Goal: Task Accomplishment & Management: Use online tool/utility

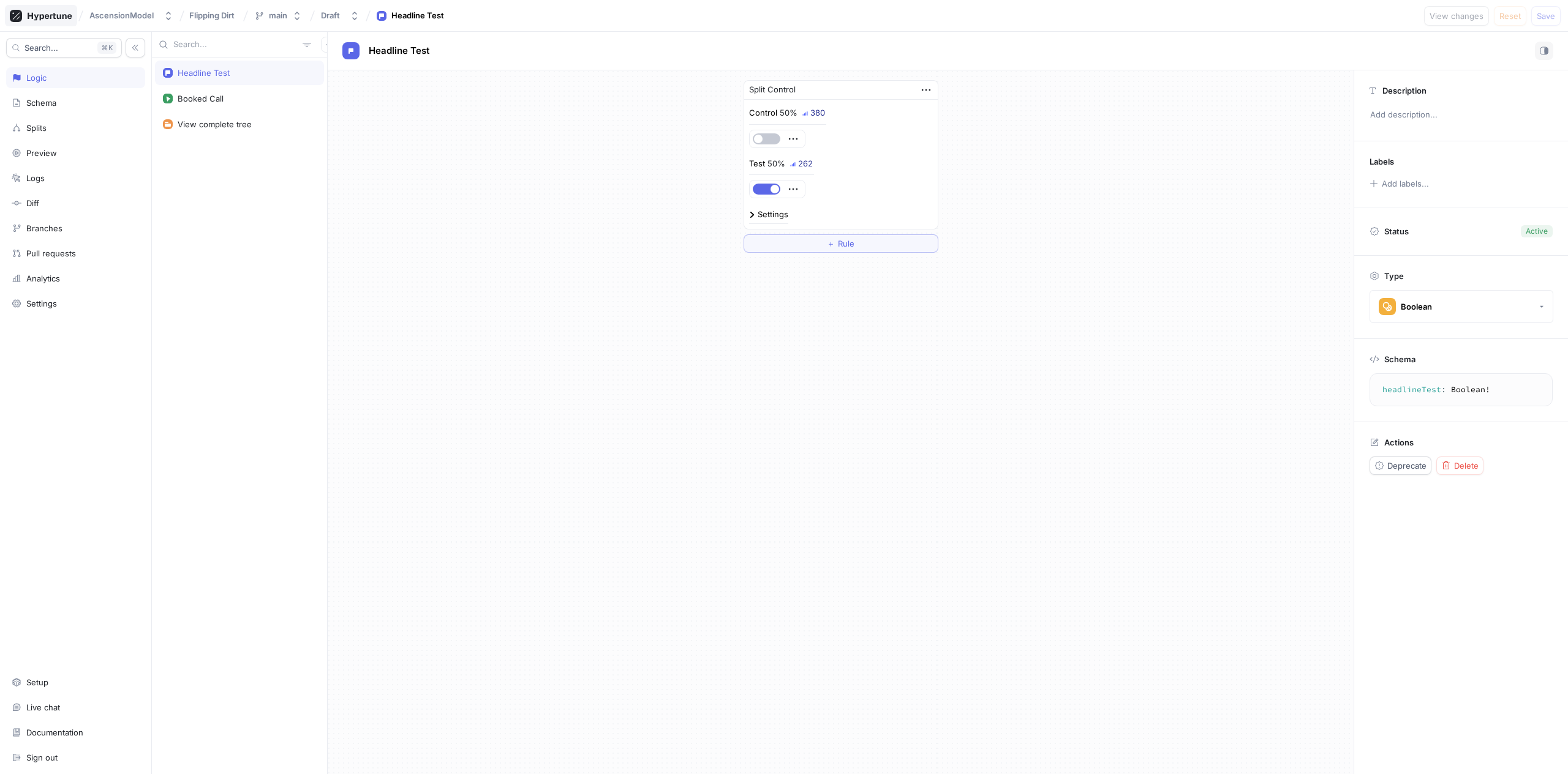
click at [44, 10] on icon at bounding box center [41, 16] width 63 height 12
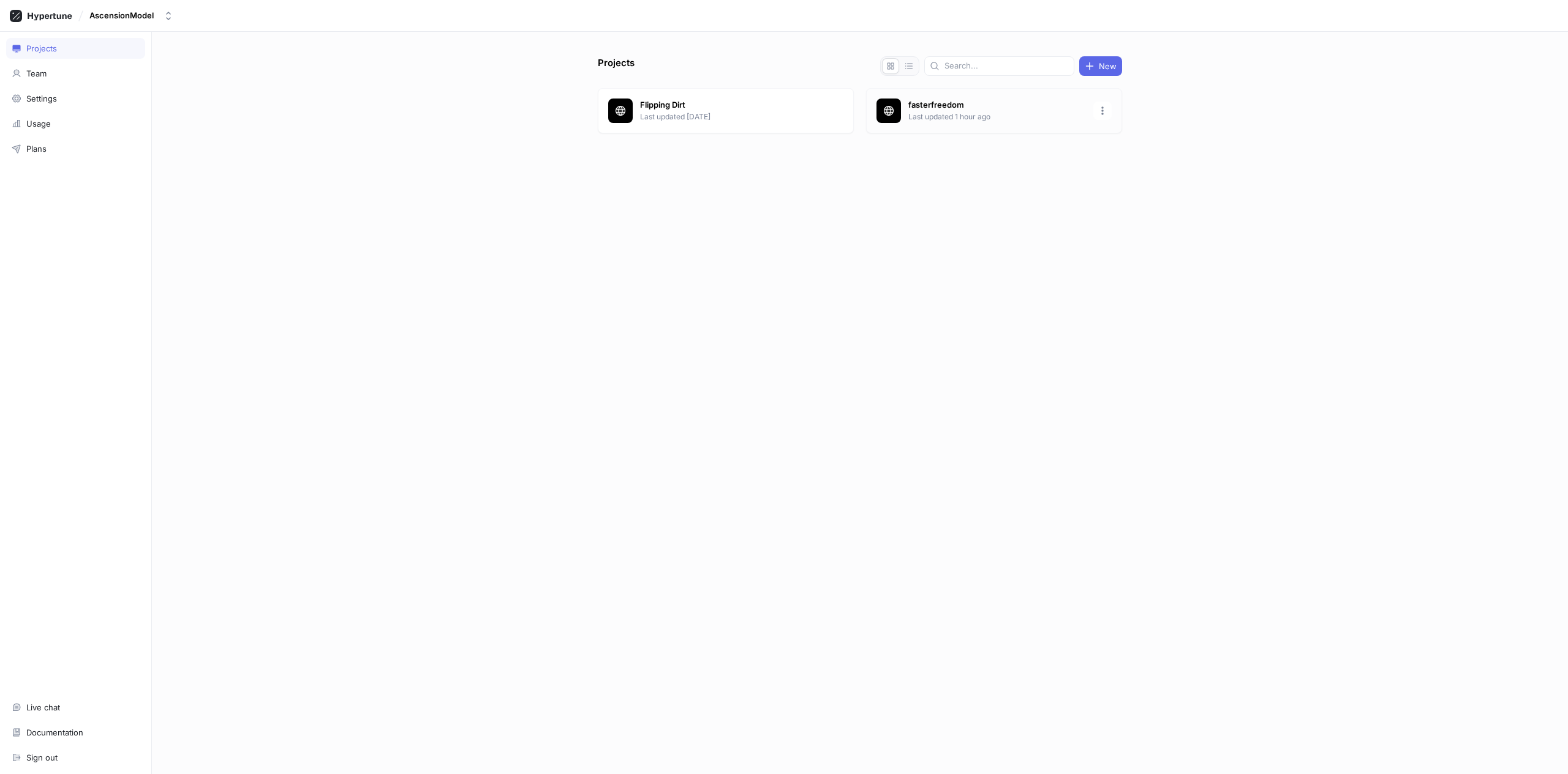
click at [949, 99] on p "fasterfreedom" at bounding box center [997, 105] width 178 height 12
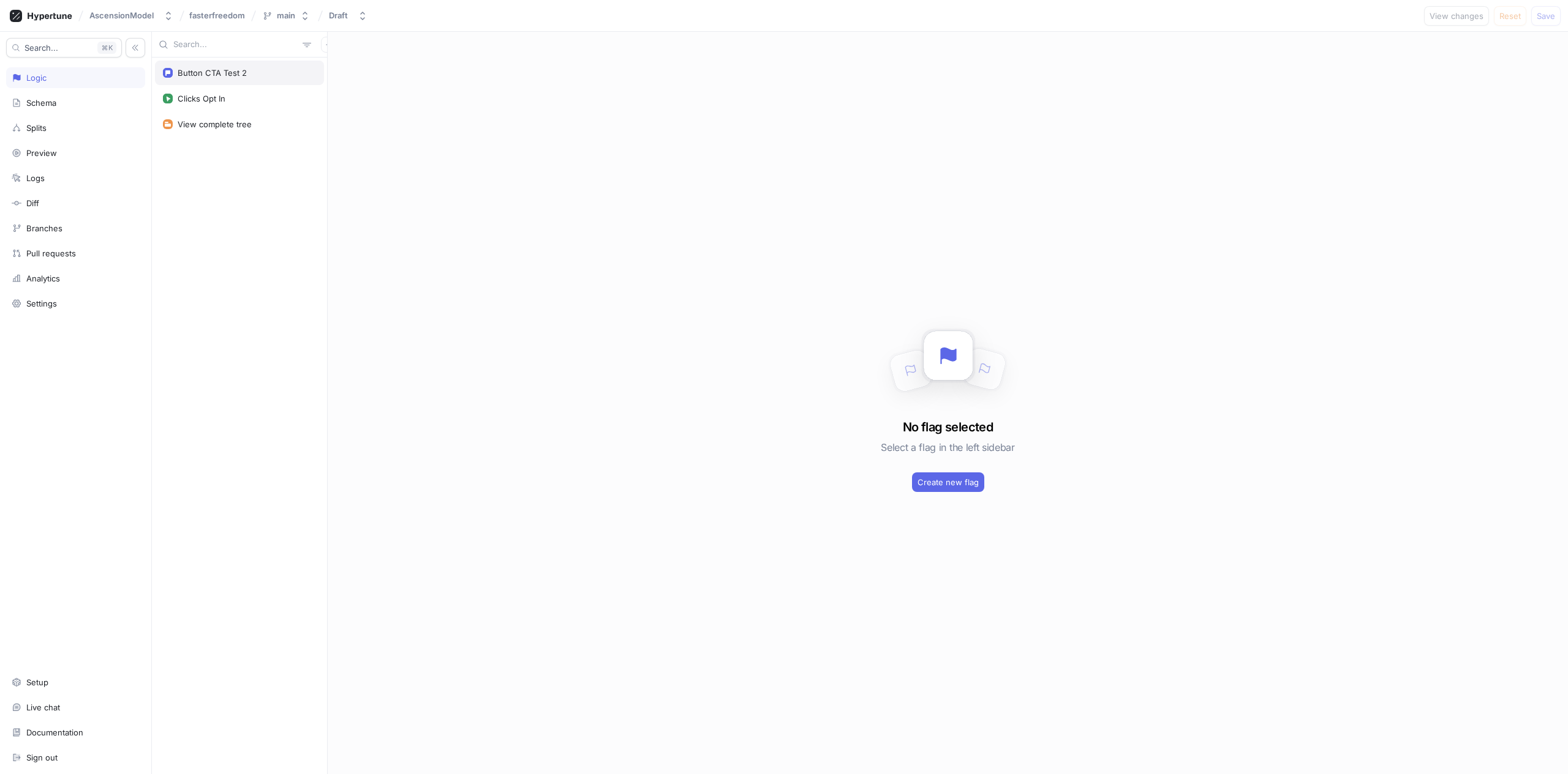
click at [257, 72] on div "Button CTA Test 2" at bounding box center [240, 73] width 153 height 10
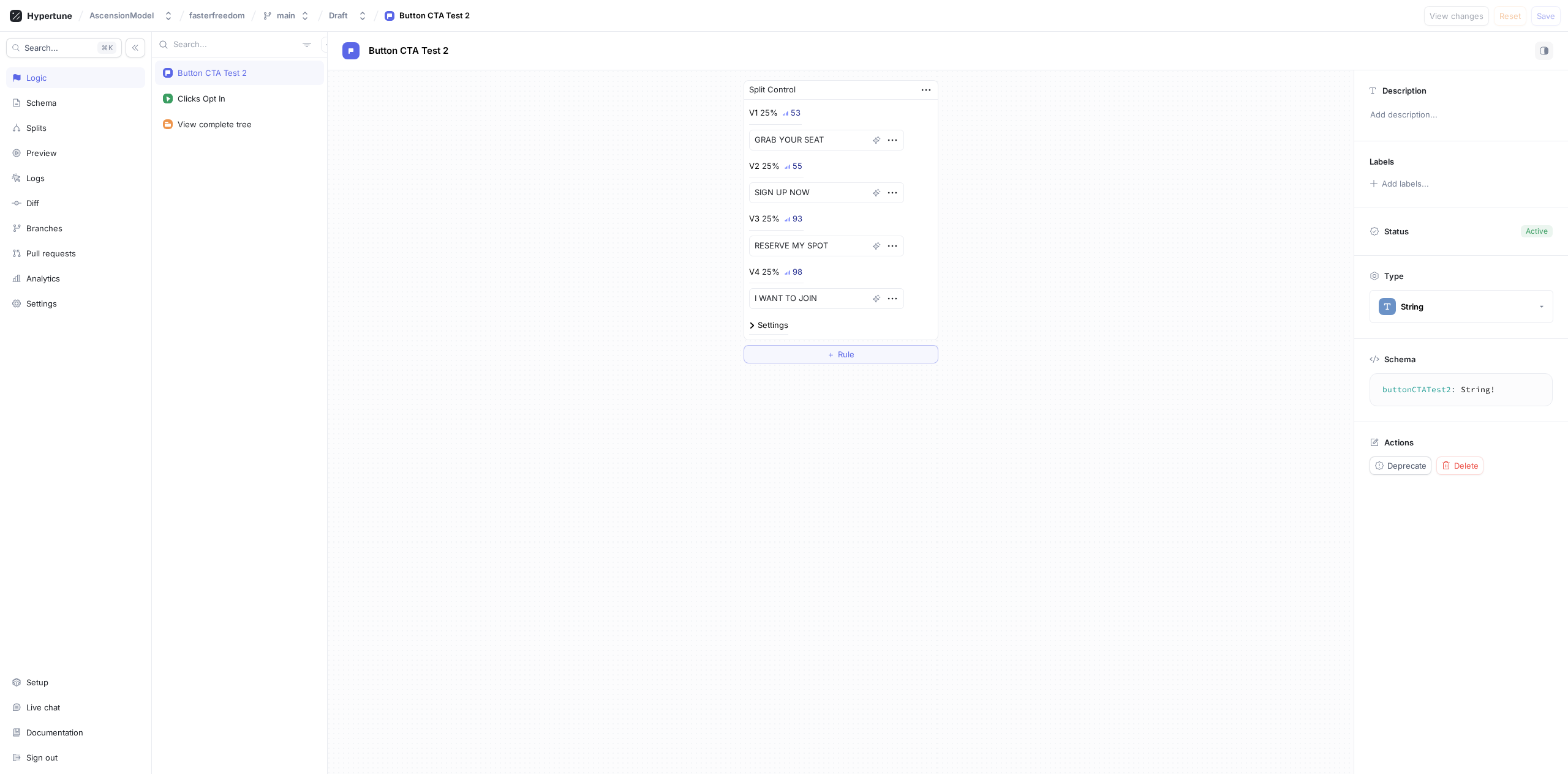
type textarea "x"
